Goal: Complete application form

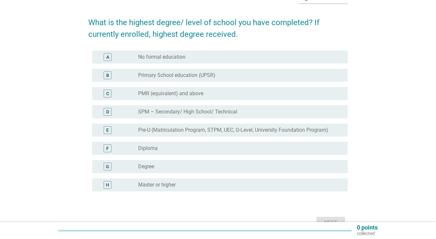
scroll to position [49, 0]
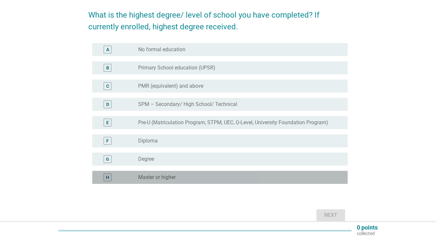
click at [154, 176] on label "Master or higher" at bounding box center [156, 177] width 37 height 7
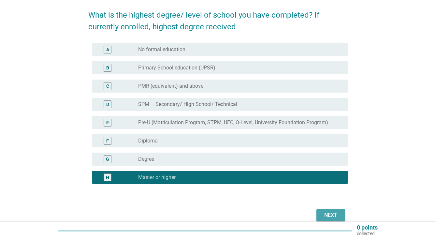
click at [335, 216] on div "Next" at bounding box center [330, 215] width 18 height 8
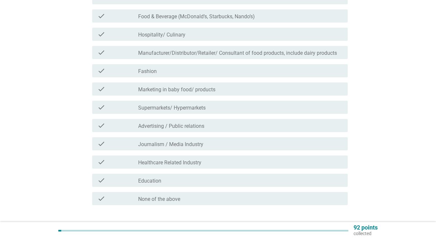
scroll to position [129, 0]
click at [171, 35] on label "Hospitality/ Culinary" at bounding box center [161, 34] width 47 height 7
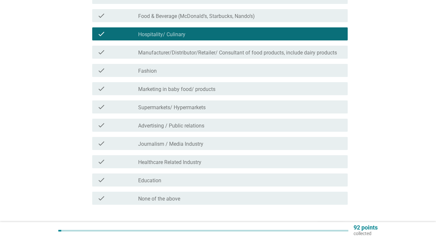
click at [167, 18] on label "Food & Beverage (McDonald’s, Starbucks, Nando’s)" at bounding box center [196, 16] width 117 height 7
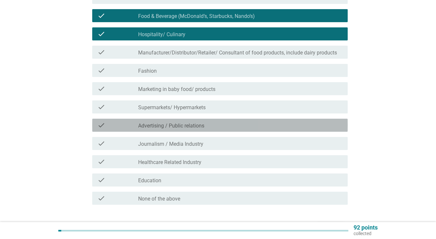
click at [149, 126] on label "Advertising / Public relations" at bounding box center [171, 125] width 66 height 7
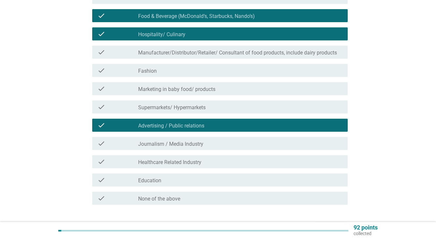
click at [158, 183] on label "Education" at bounding box center [149, 180] width 23 height 7
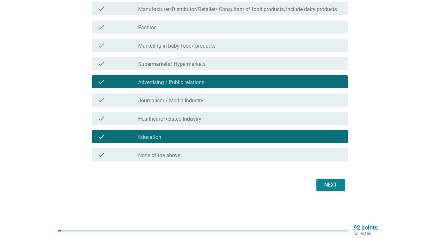
scroll to position [172, 0]
click at [343, 191] on div "Next" at bounding box center [217, 185] width 259 height 16
click at [340, 188] on button "Next" at bounding box center [330, 185] width 29 height 12
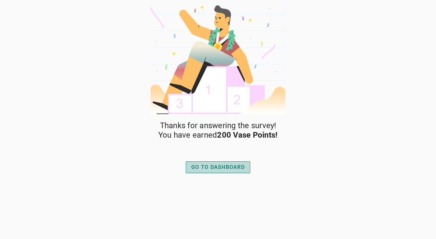
click at [227, 167] on div "GO TO DASHBOARD" at bounding box center [217, 167] width 53 height 8
